Goal: Information Seeking & Learning: Understand process/instructions

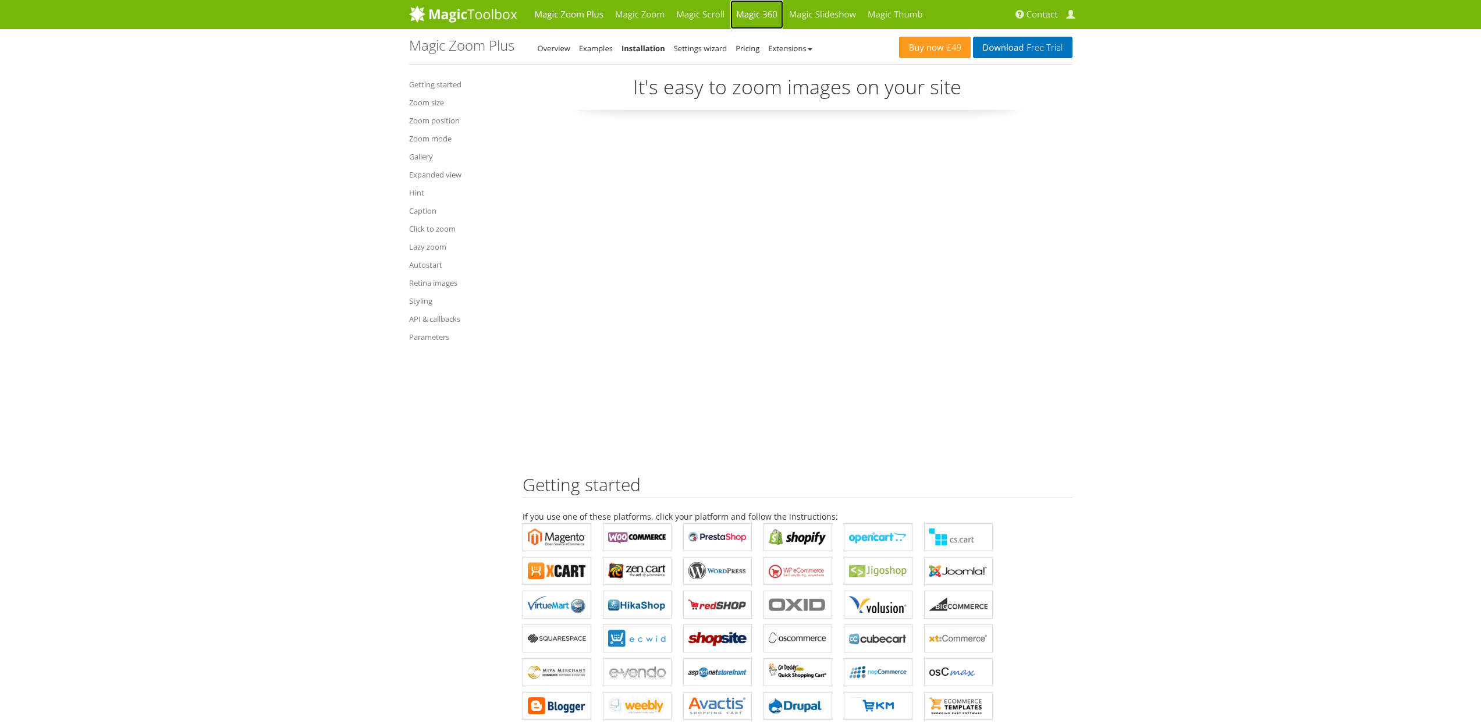
click at [775, 12] on link "Magic 360" at bounding box center [756, 14] width 53 height 29
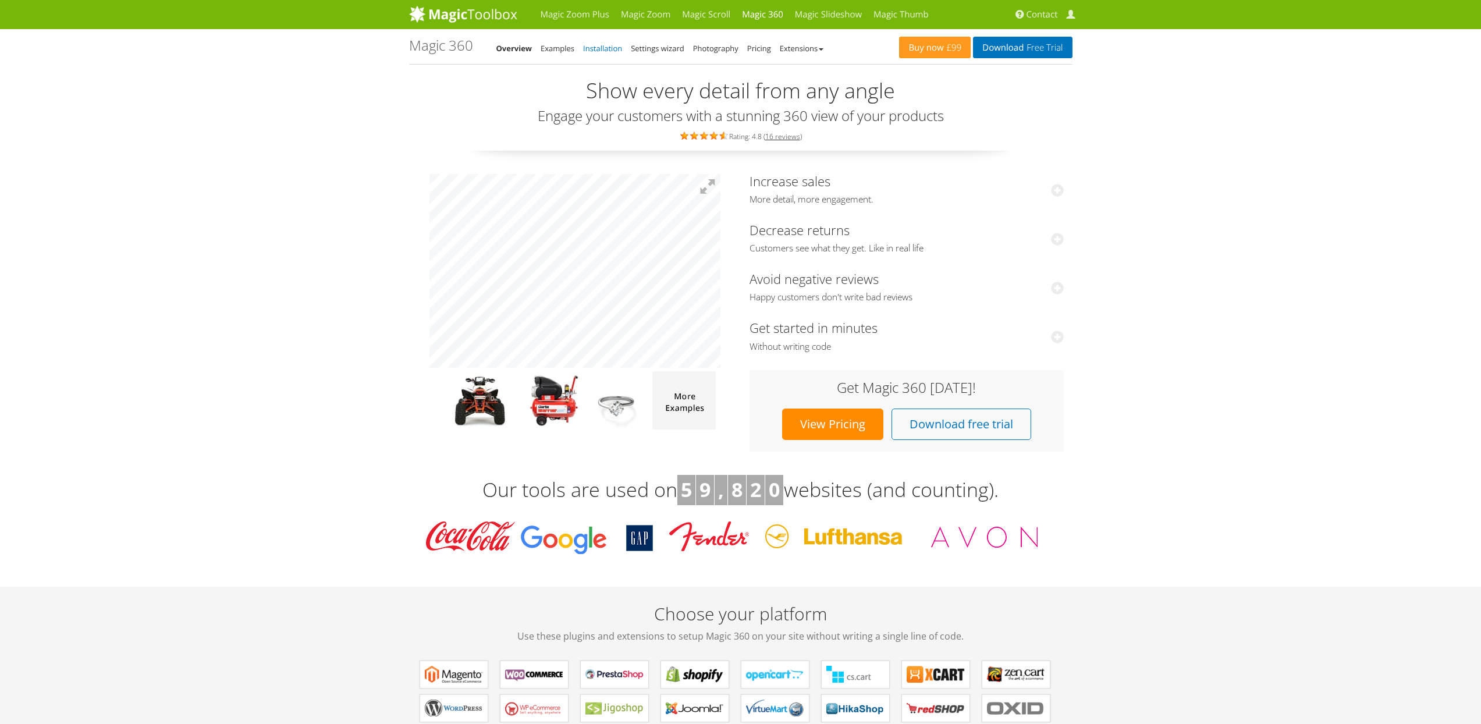
click at [602, 50] on link "Installation" at bounding box center [602, 48] width 39 height 10
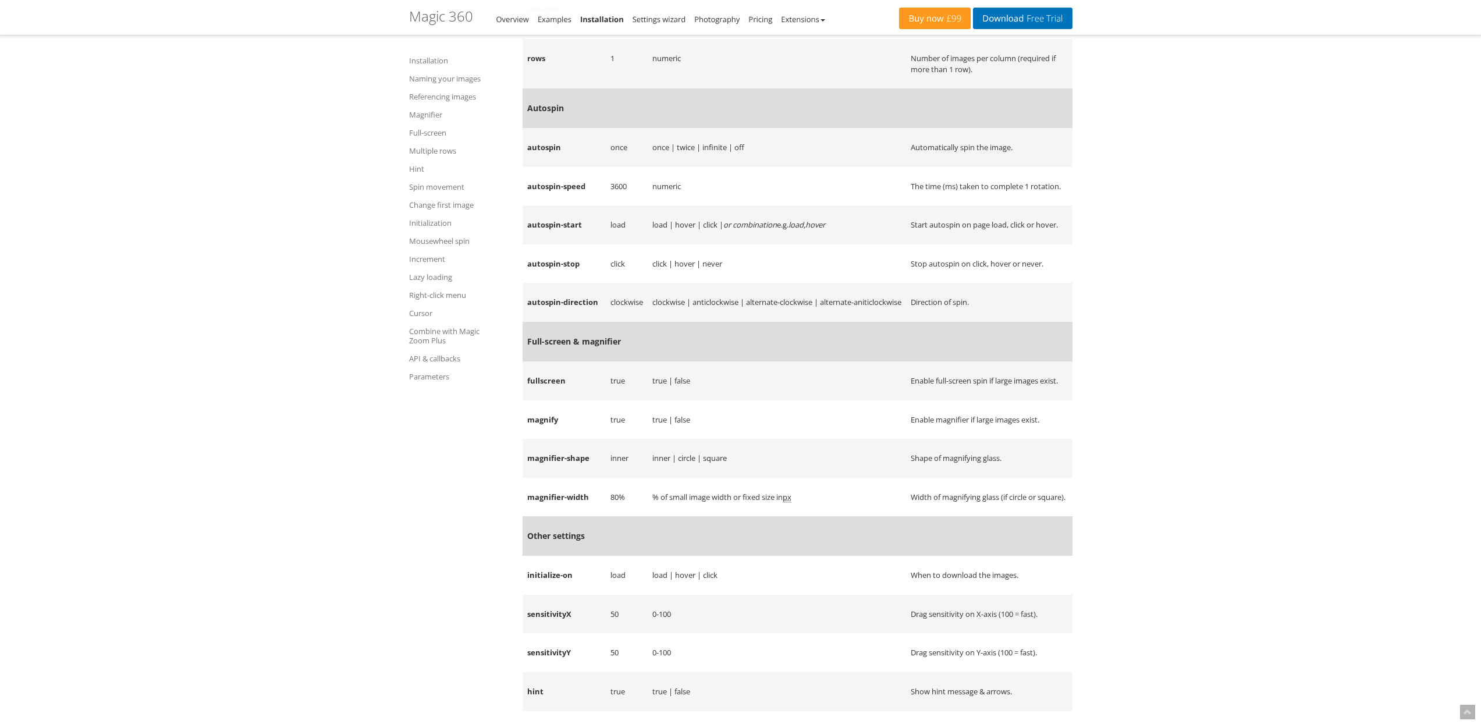
scroll to position [13215, 0]
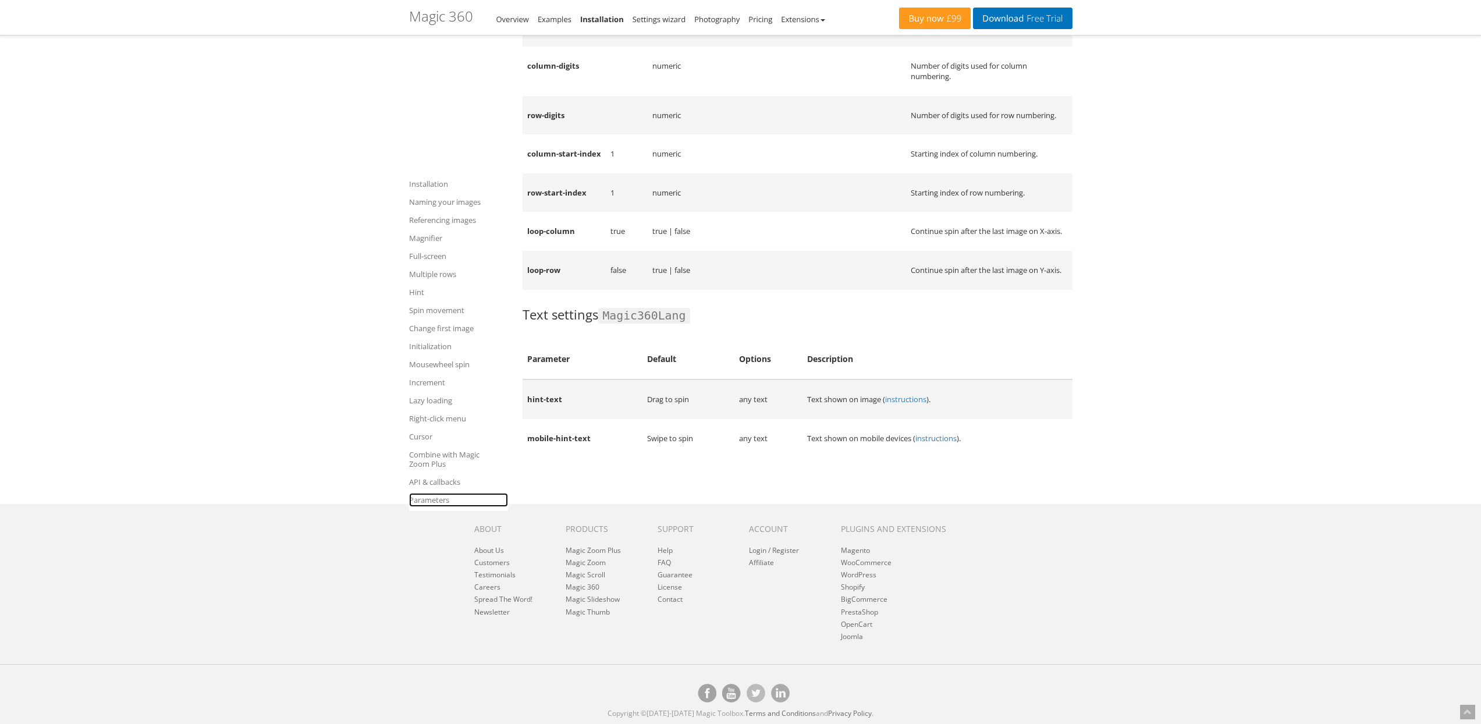
click at [435, 493] on link "Parameters" at bounding box center [458, 500] width 99 height 14
click at [650, 404] on td "Drag to spin" at bounding box center [687, 399] width 91 height 40
drag, startPoint x: 650, startPoint y: 404, endPoint x: 676, endPoint y: 406, distance: 26.2
click at [676, 406] on td "Drag to spin" at bounding box center [687, 399] width 91 height 40
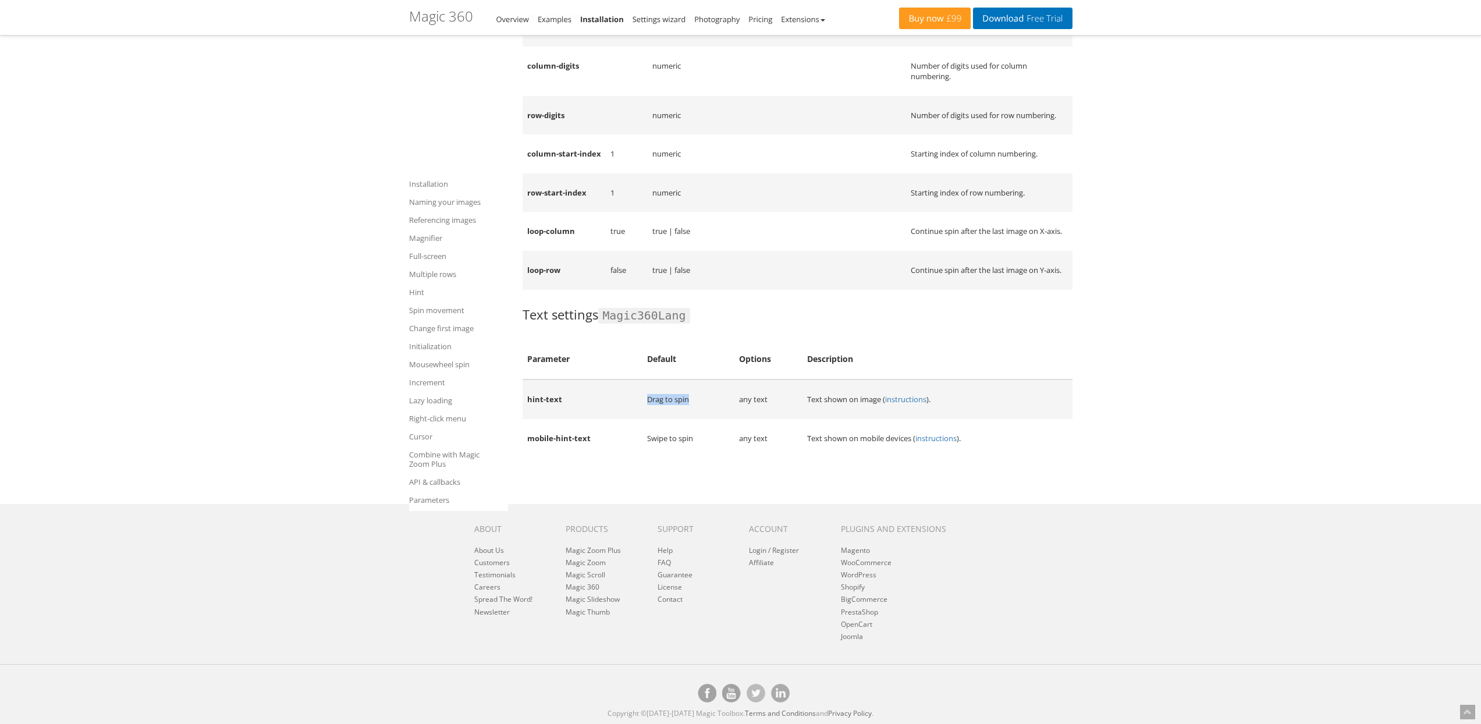
copy td "Drag to spin"
click at [535, 447] on td "mobile-hint-text" at bounding box center [583, 438] width 120 height 39
drag, startPoint x: 535, startPoint y: 446, endPoint x: 568, endPoint y: 444, distance: 33.3
click at [562, 445] on td "mobile-hint-text" at bounding box center [583, 438] width 120 height 39
click at [583, 444] on td "mobile-hint-text" at bounding box center [583, 438] width 120 height 39
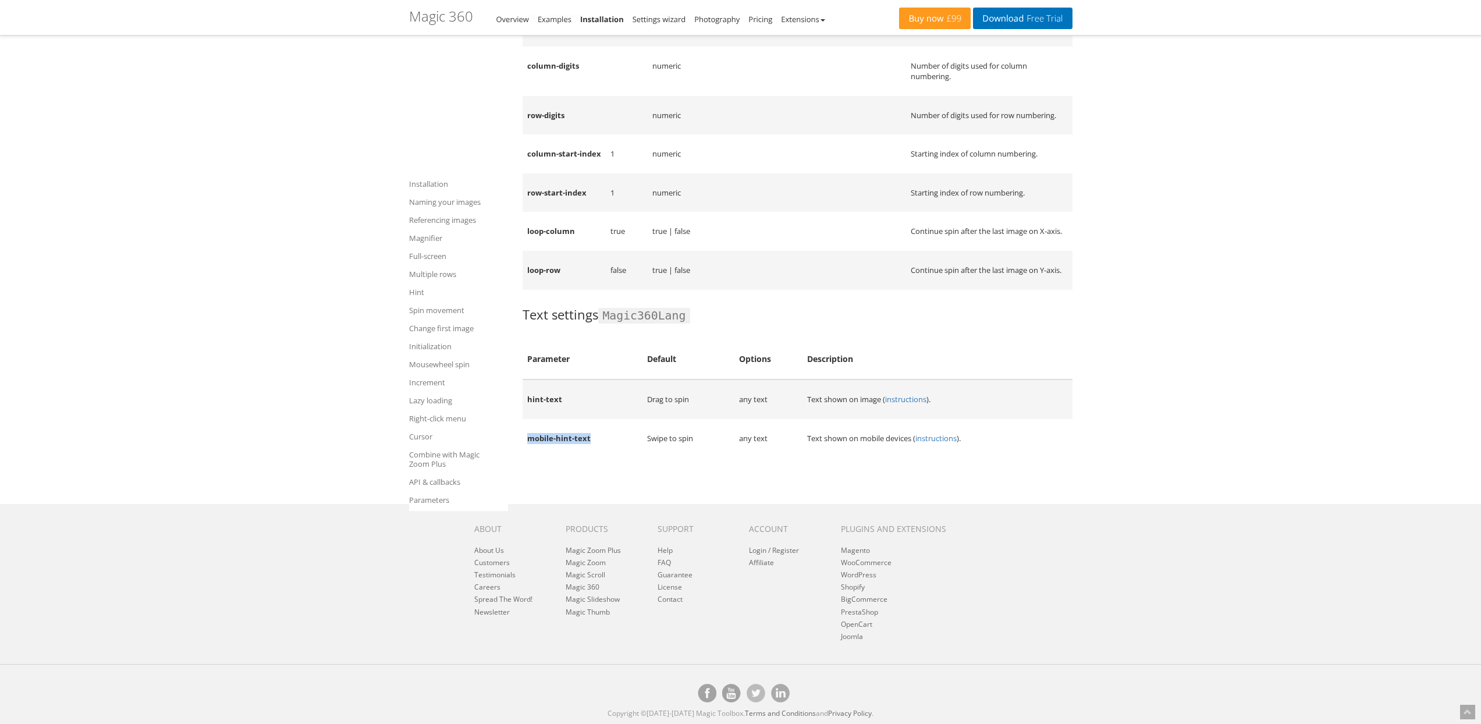
drag, startPoint x: 583, startPoint y: 444, endPoint x: 541, endPoint y: 443, distance: 41.9
click at [541, 443] on td "mobile-hint-text" at bounding box center [583, 438] width 120 height 39
copy td "mobile-hint-text"
click at [596, 219] on td "loop-column" at bounding box center [564, 231] width 83 height 39
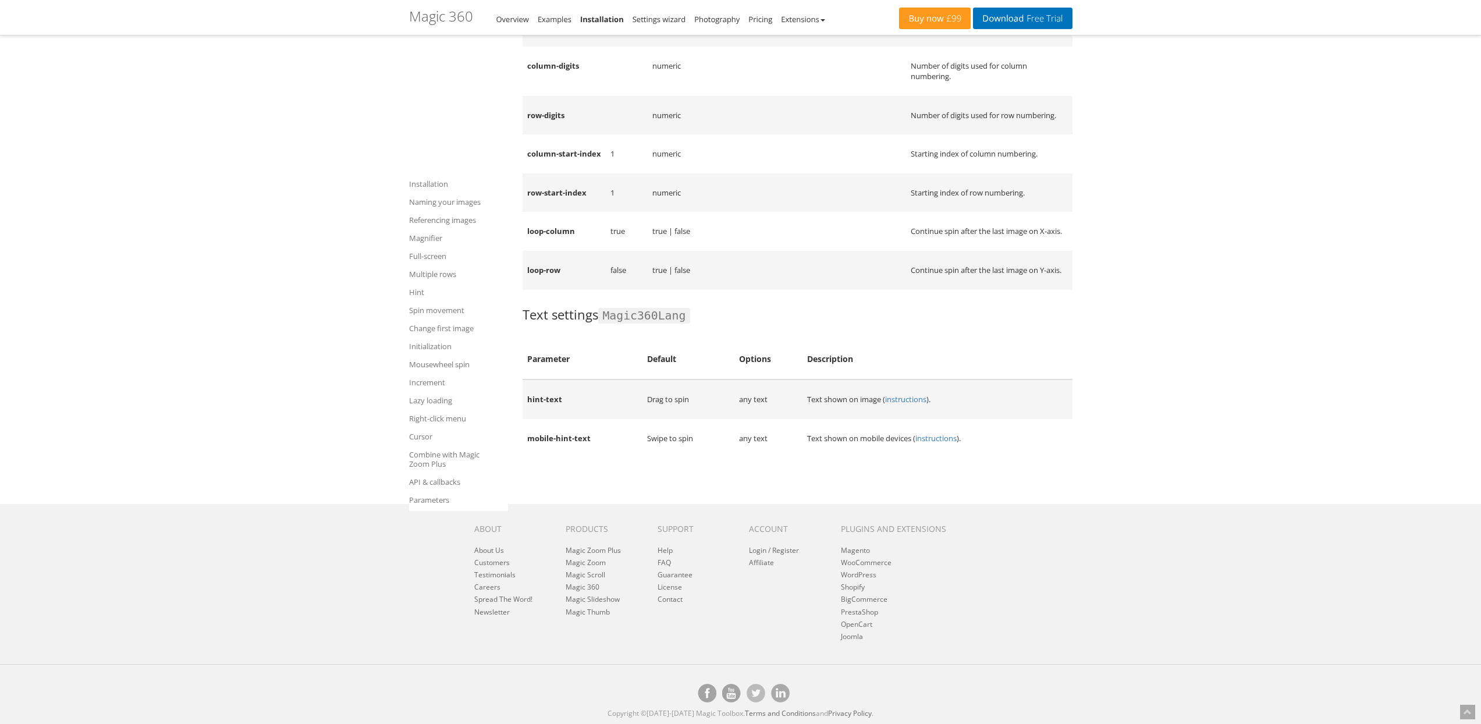
click at [441, 13] on h1 "Magic 360 - Integration Guide" at bounding box center [441, 16] width 64 height 15
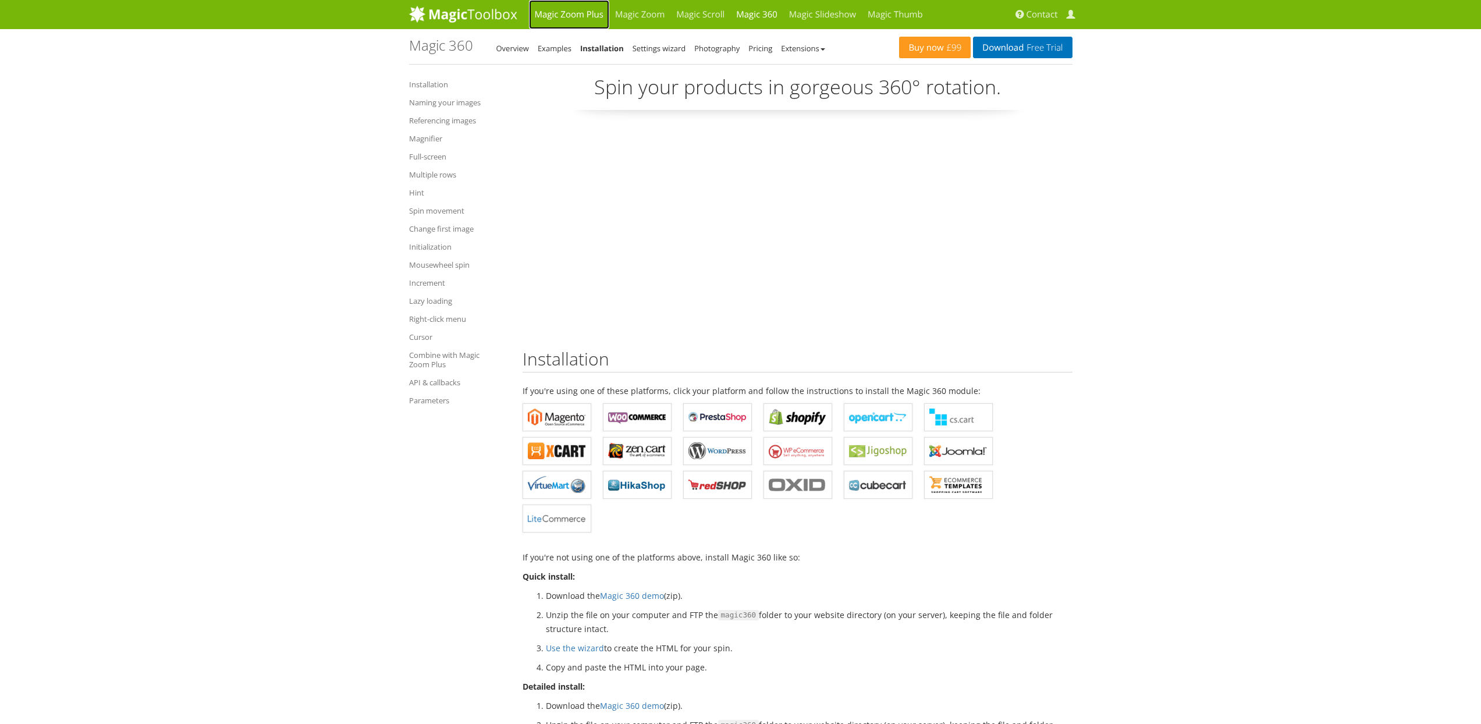
click at [570, 10] on link "Magic Zoom Plus" at bounding box center [569, 14] width 80 height 29
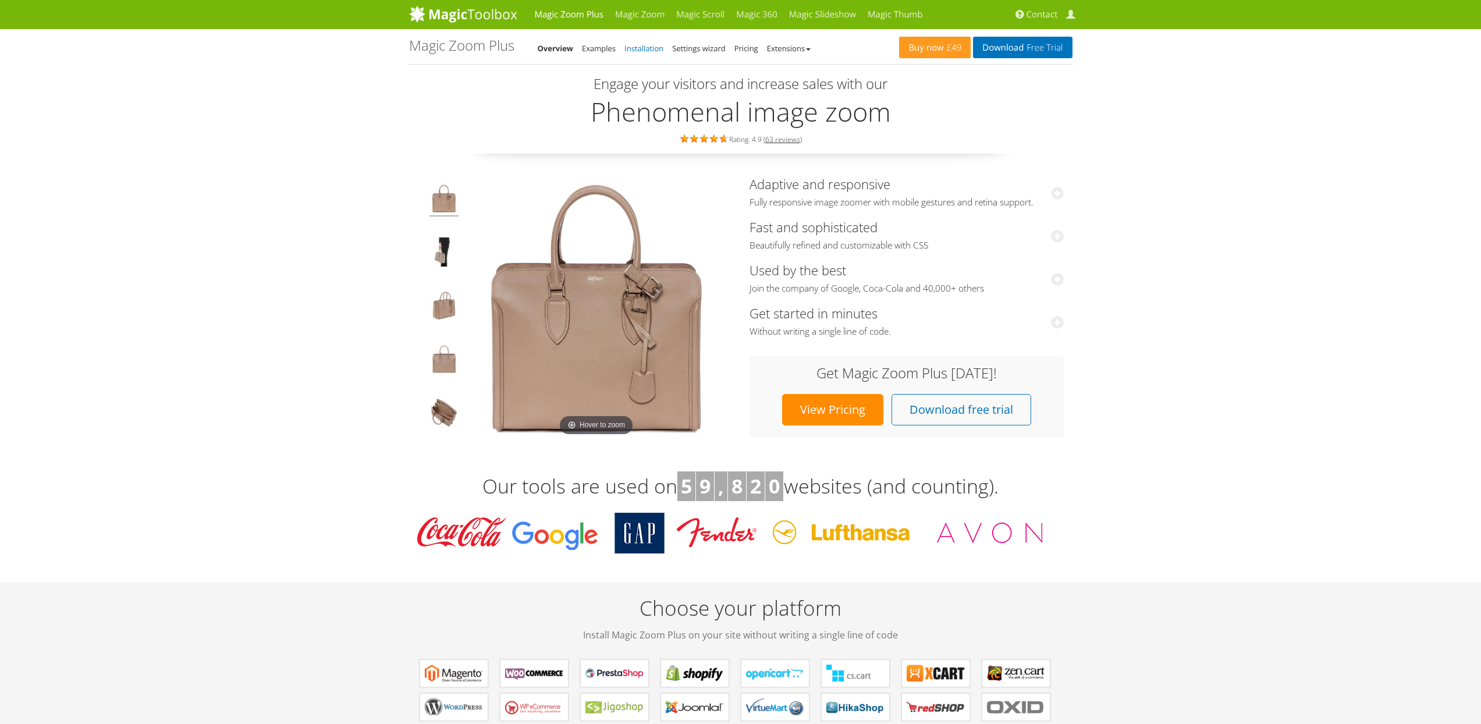
click at [649, 48] on link "Installation" at bounding box center [643, 48] width 39 height 10
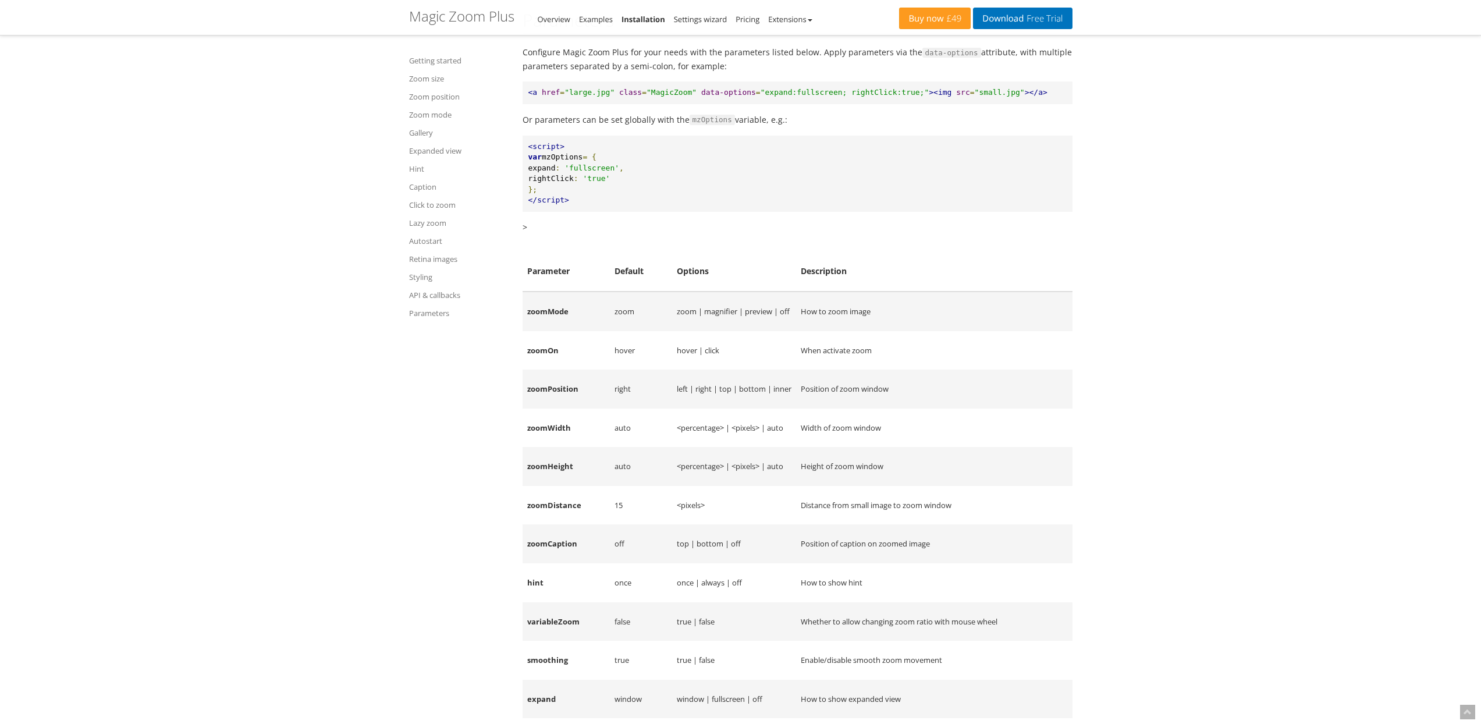
scroll to position [14983, 0]
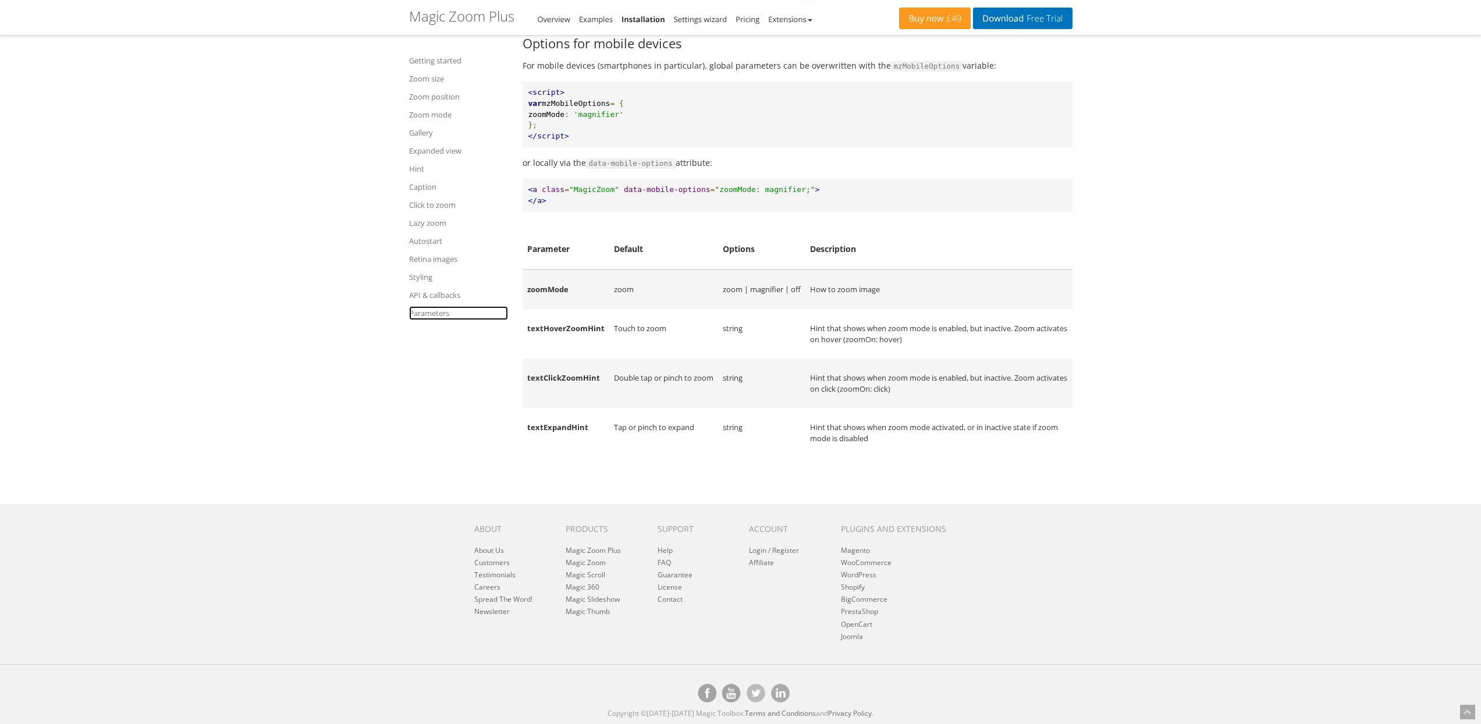
click at [417, 313] on link "Parameters" at bounding box center [458, 313] width 99 height 14
click at [621, 379] on td "Double tap or pinch to zoom" at bounding box center [663, 382] width 109 height 49
drag, startPoint x: 621, startPoint y: 379, endPoint x: 706, endPoint y: 379, distance: 85.5
click at [706, 379] on td "Double tap or pinch to zoom" at bounding box center [663, 382] width 109 height 49
copy td "Double tap or pinch to zoom"
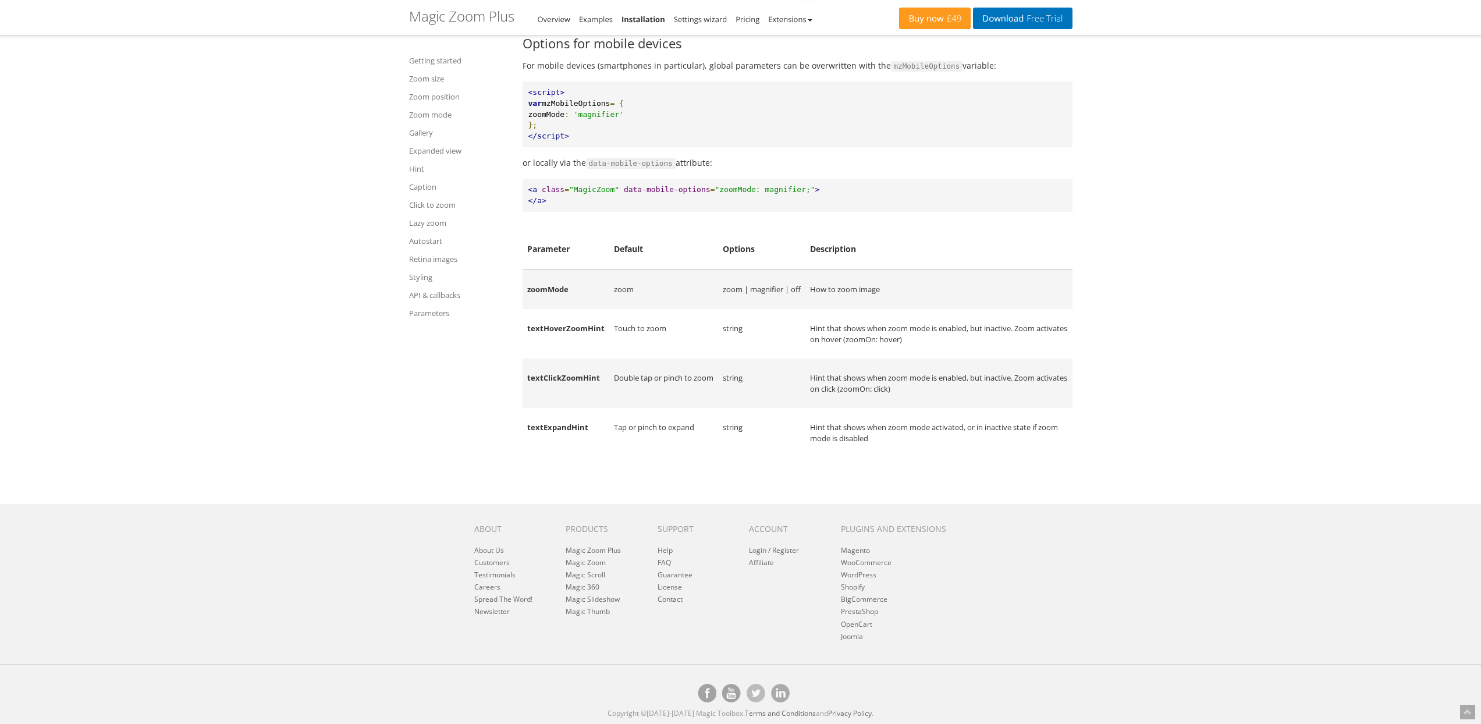
click at [611, 428] on td "Tap or pinch to expand" at bounding box center [663, 432] width 109 height 49
drag, startPoint x: 611, startPoint y: 428, endPoint x: 679, endPoint y: 428, distance: 68.1
click at [679, 428] on td "Tap or pinch to expand" at bounding box center [663, 432] width 109 height 49
copy td "Tap or pinch to expand"
click at [659, 377] on td "Double tap or pinch to zoom" at bounding box center [663, 382] width 109 height 49
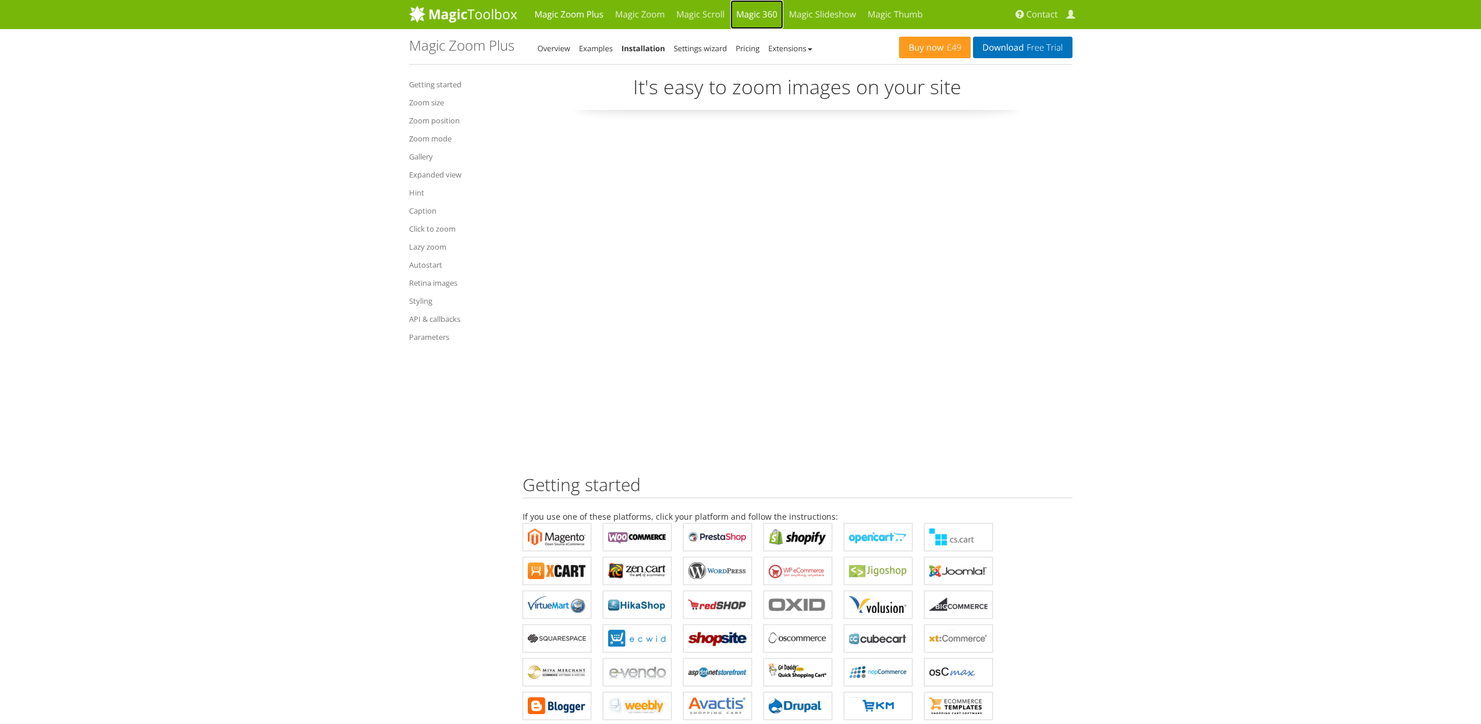
click at [763, 16] on link "Magic 360" at bounding box center [756, 14] width 53 height 29
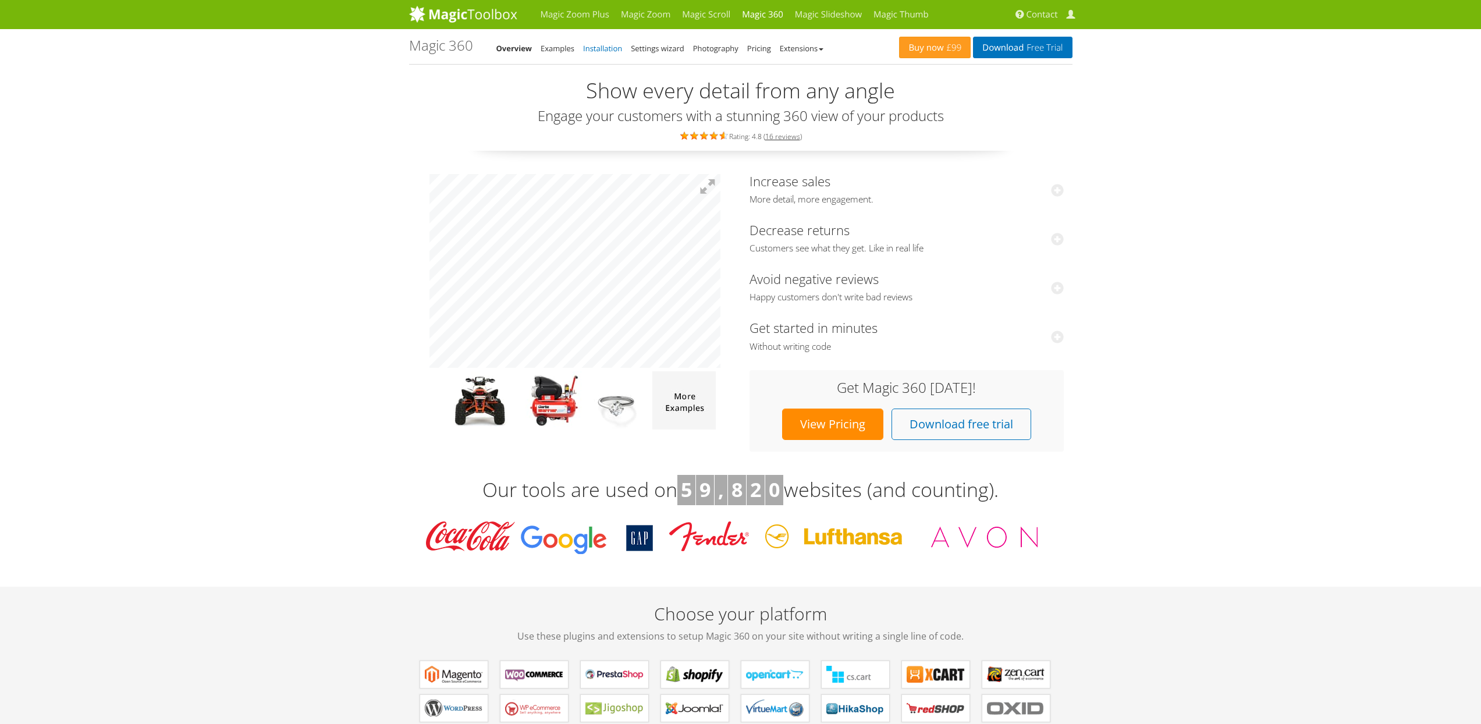
click at [603, 49] on link "Installation" at bounding box center [602, 48] width 39 height 10
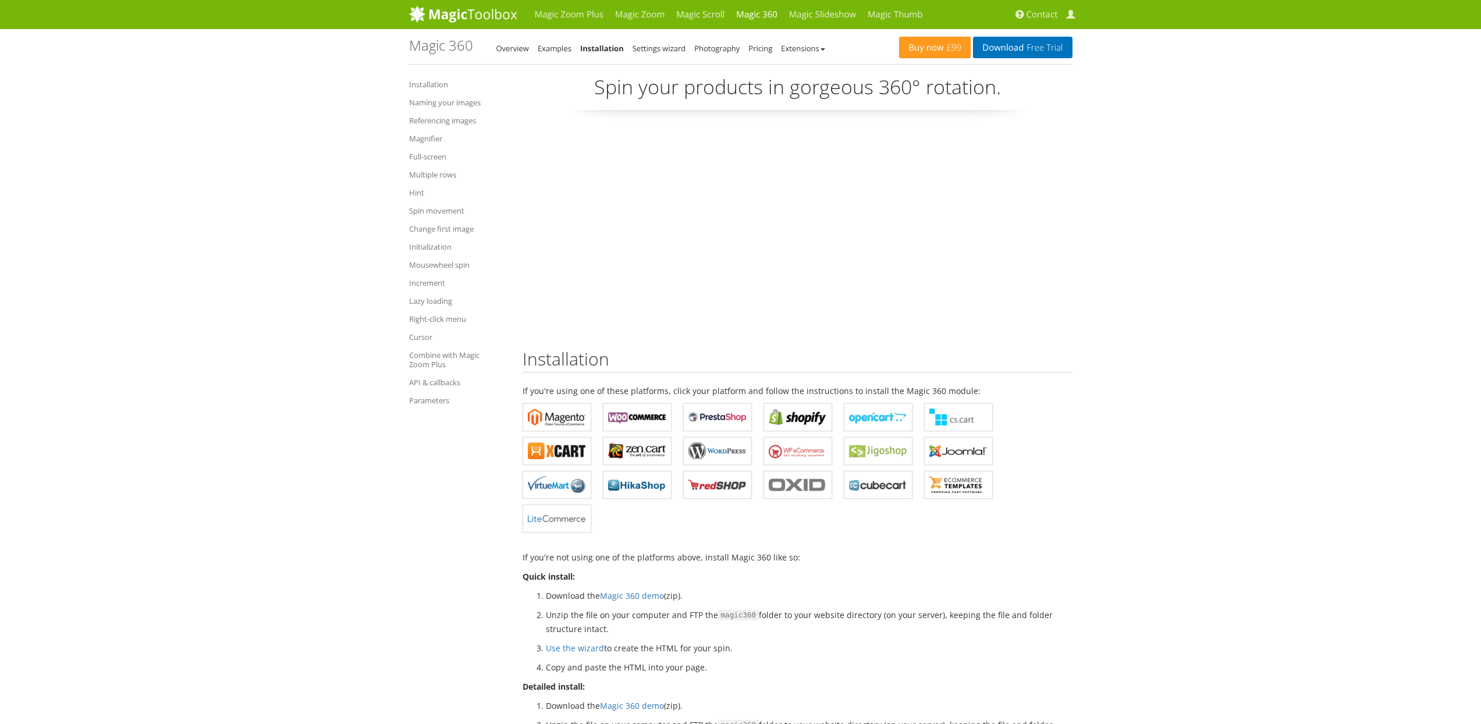
scroll to position [1443, 0]
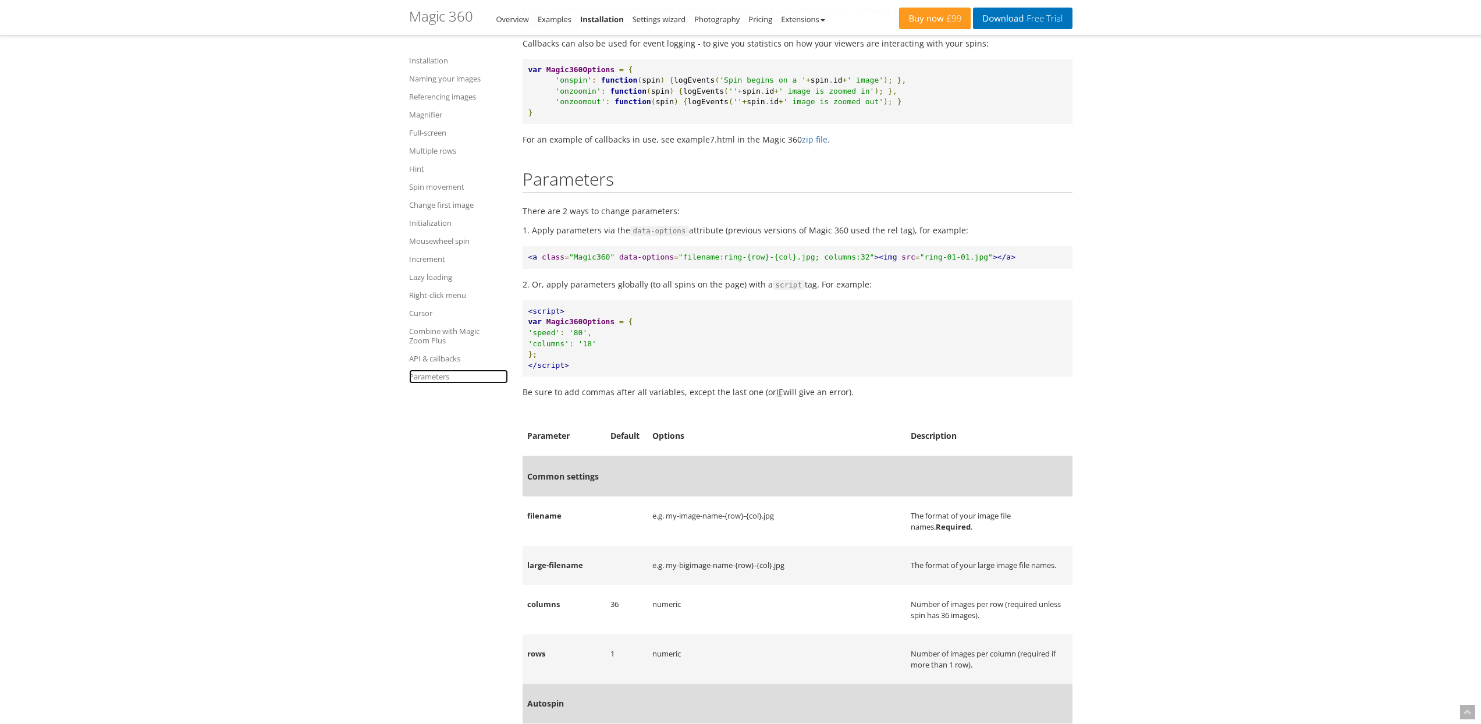
click at [443, 382] on link "Parameters" at bounding box center [458, 377] width 99 height 14
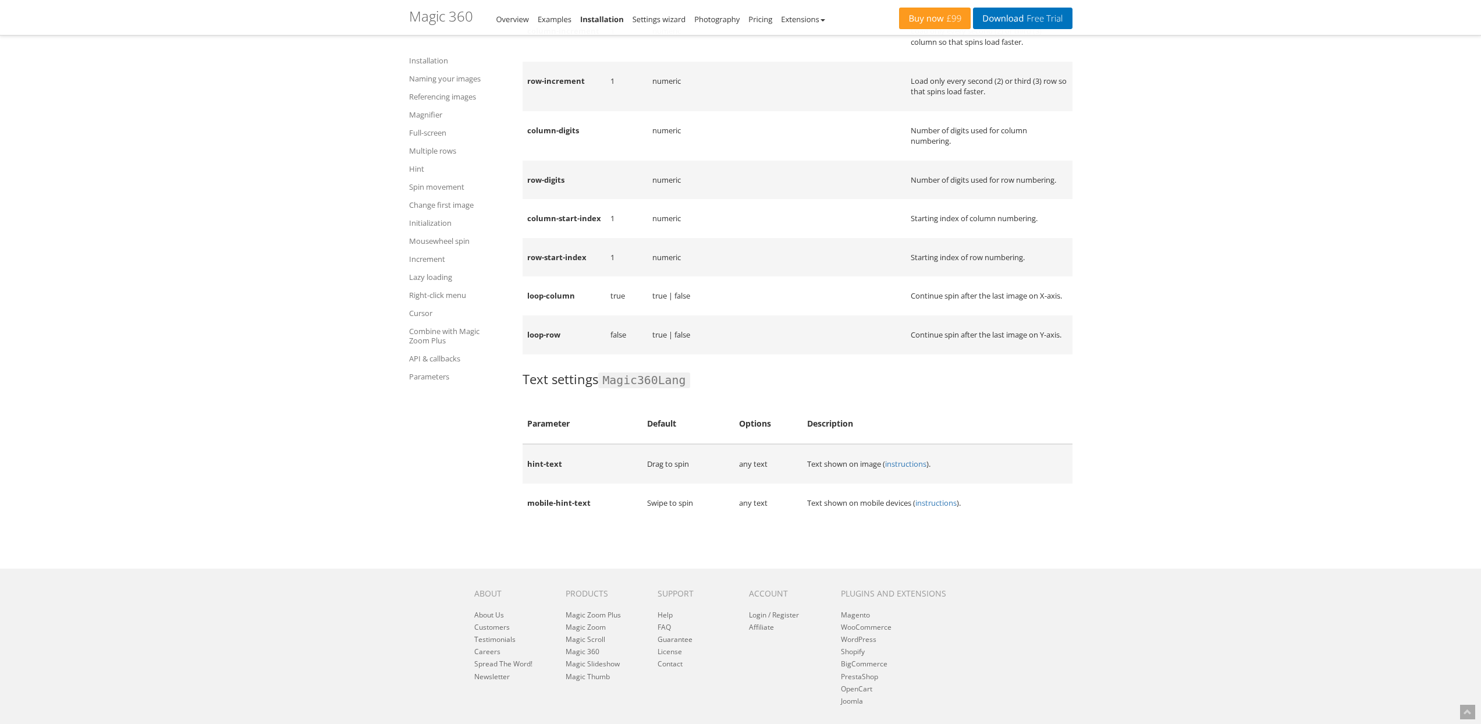
scroll to position [13379, 0]
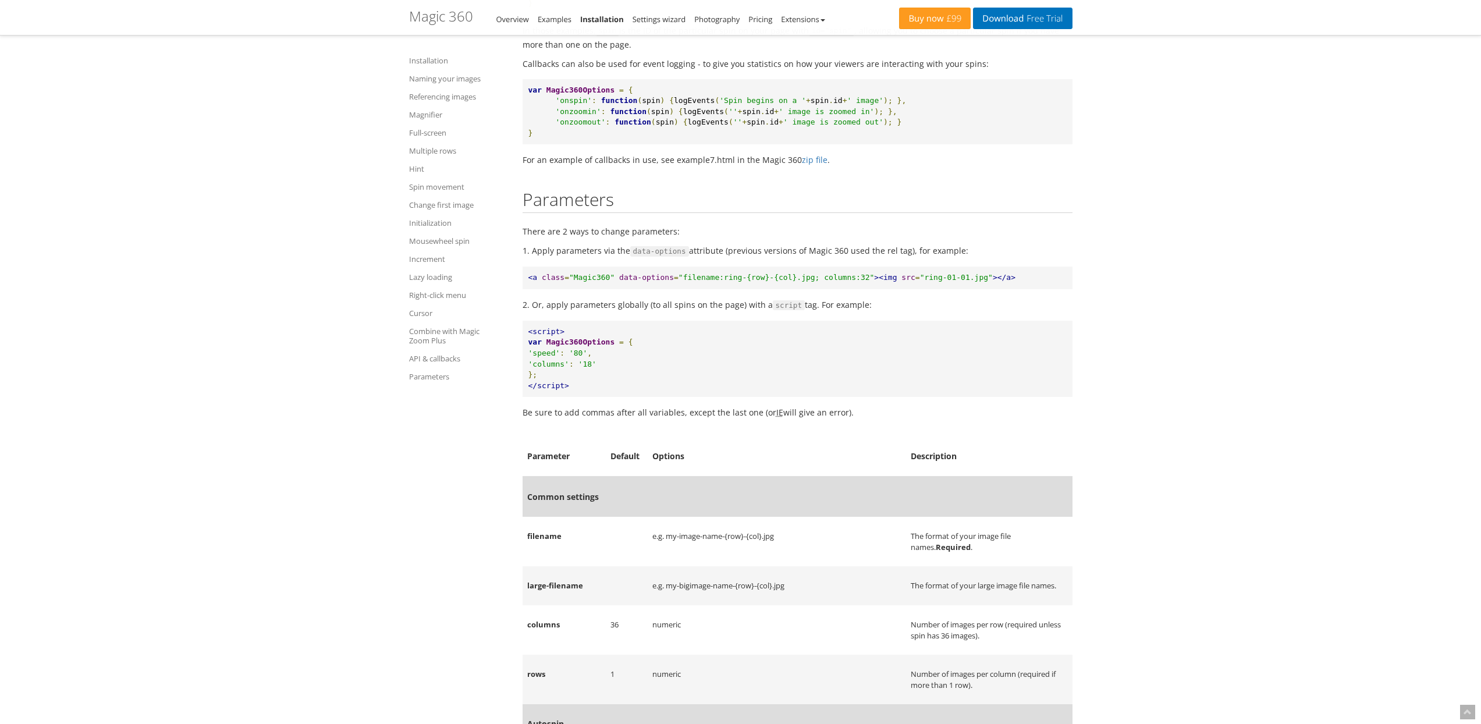
scroll to position [508, 0]
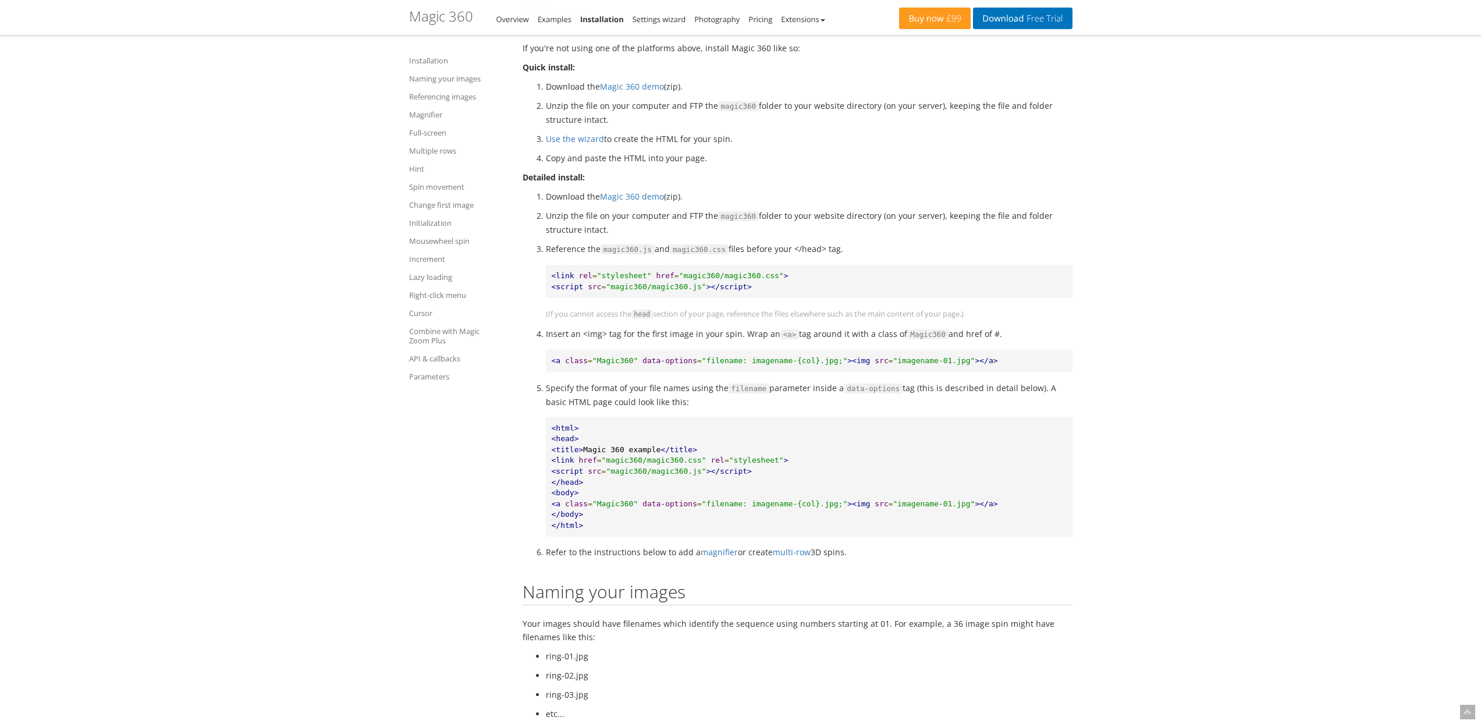
click at [754, 517] on pre "<html> <head> <title> Magic 360 example </title> <link href = "magic360/magic36…" at bounding box center [809, 477] width 527 height 120
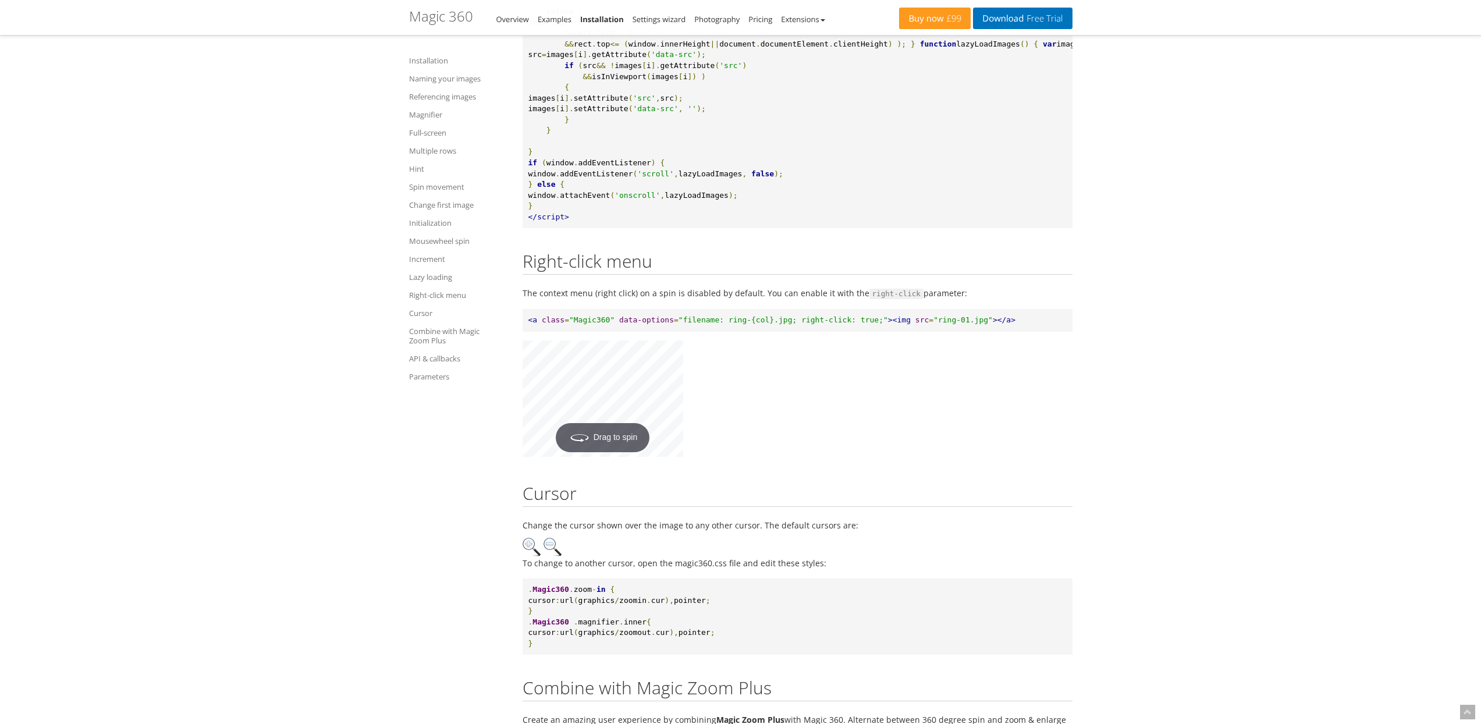
scroll to position [9488, 0]
